Goal: Transaction & Acquisition: Book appointment/travel/reservation

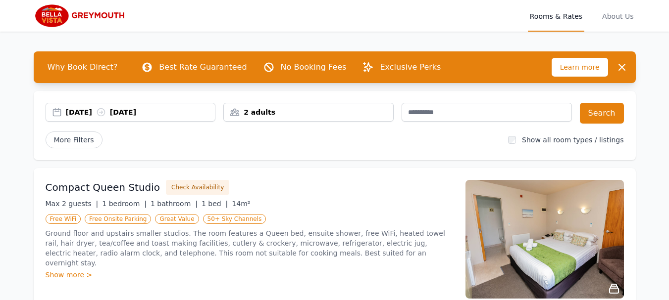
click at [161, 116] on div "[DATE] [DATE]" at bounding box center [140, 112] width 149 height 10
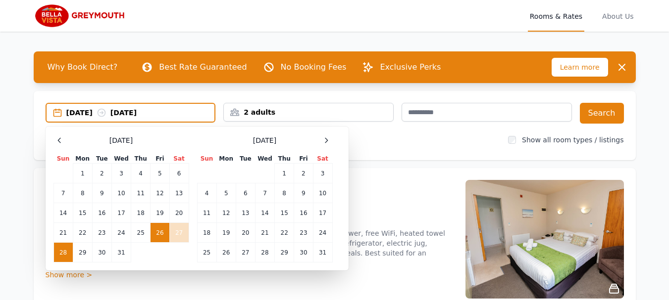
click at [161, 116] on div "[DATE] [DATE]" at bounding box center [140, 113] width 148 height 10
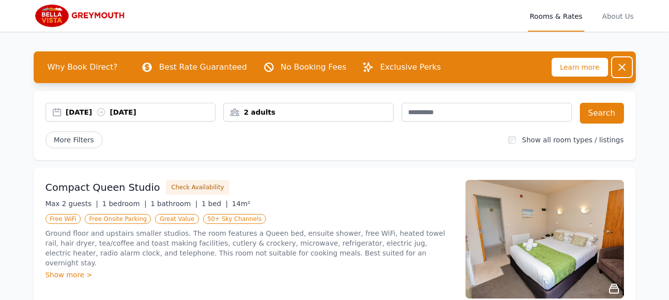
click at [627, 69] on icon "button" at bounding box center [622, 67] width 12 height 12
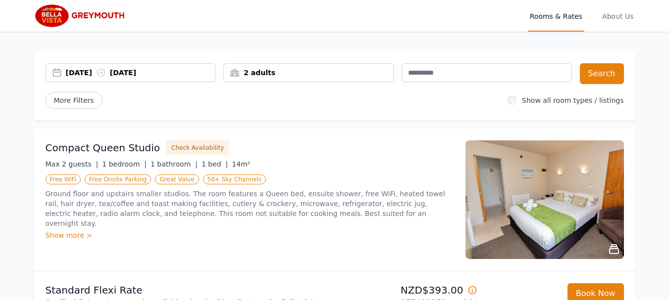
click at [55, 5] on img at bounding box center [82, 16] width 96 height 24
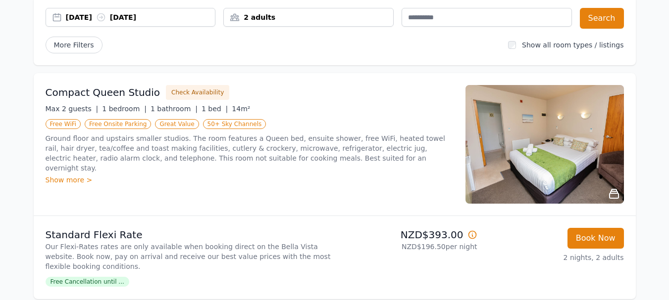
scroll to position [99, 0]
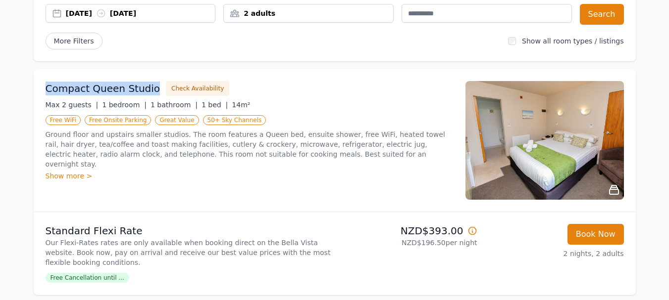
drag, startPoint x: 46, startPoint y: 88, endPoint x: 147, endPoint y: 88, distance: 101.5
click at [147, 88] on h3 "Compact Queen Studio" at bounding box center [103, 89] width 115 height 14
copy h3 "Compact Queen Studio"
